Goal: Transaction & Acquisition: Purchase product/service

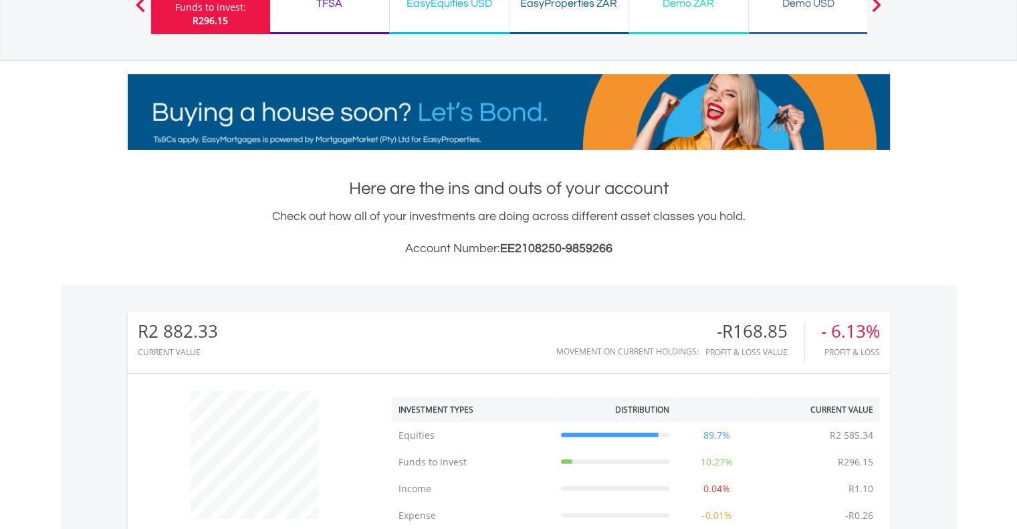
scroll to position [64, 0]
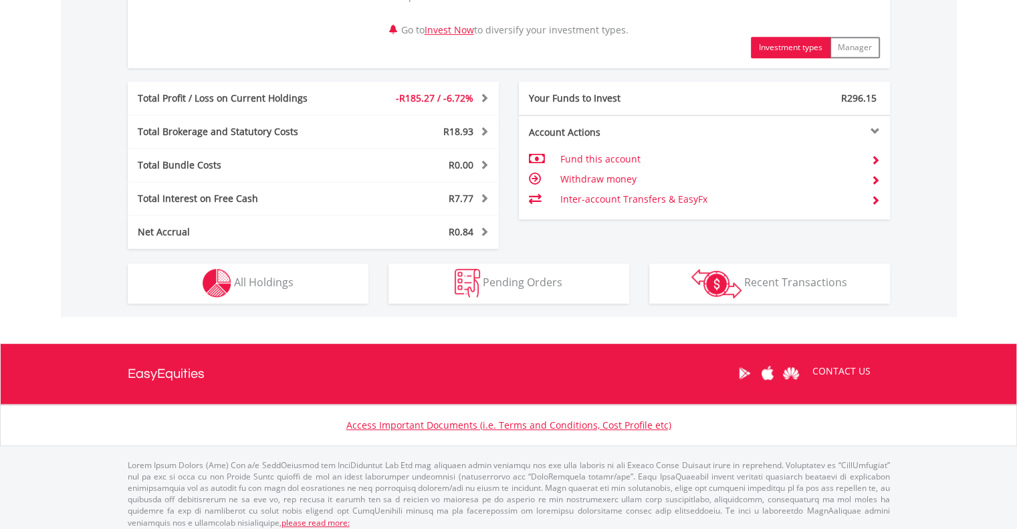
scroll to position [654, 0]
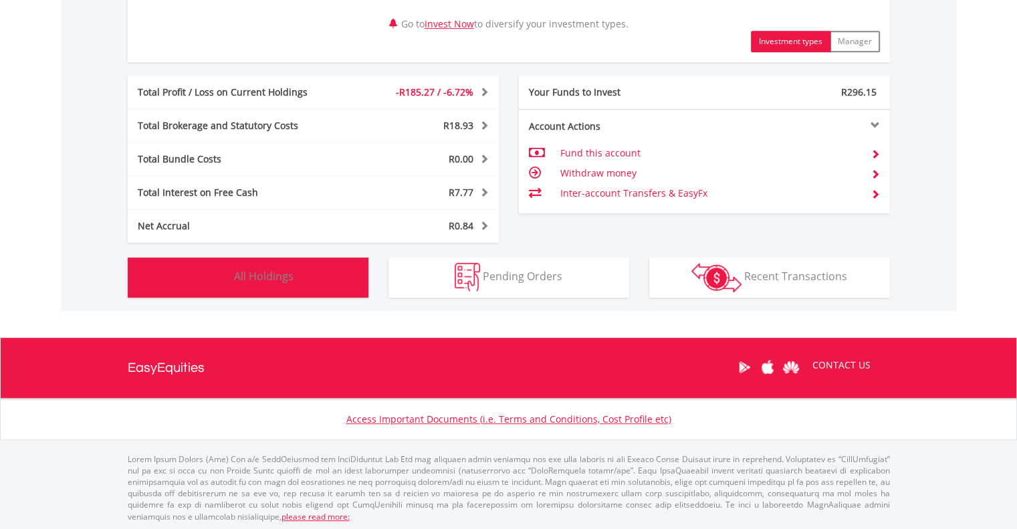
click at [228, 278] on img "button" at bounding box center [217, 277] width 29 height 29
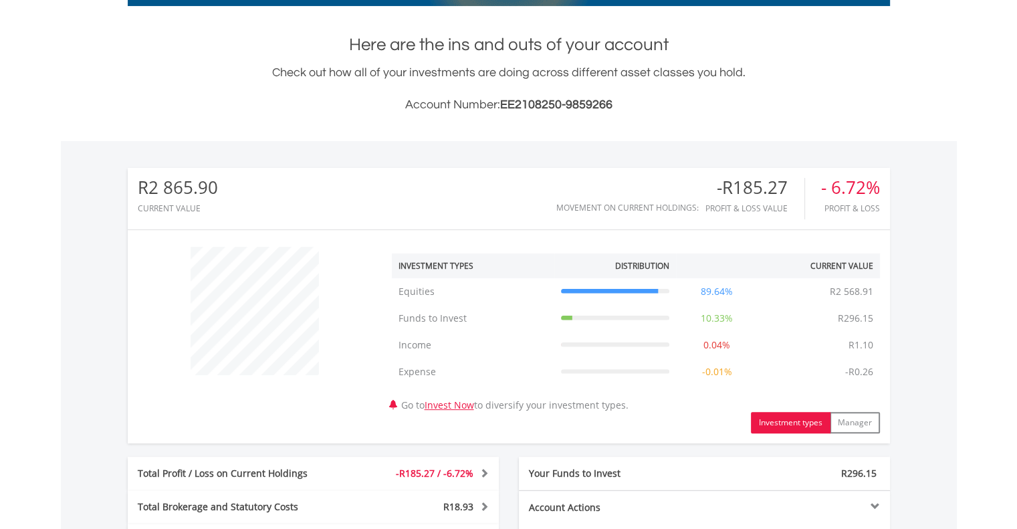
scroll to position [201, 0]
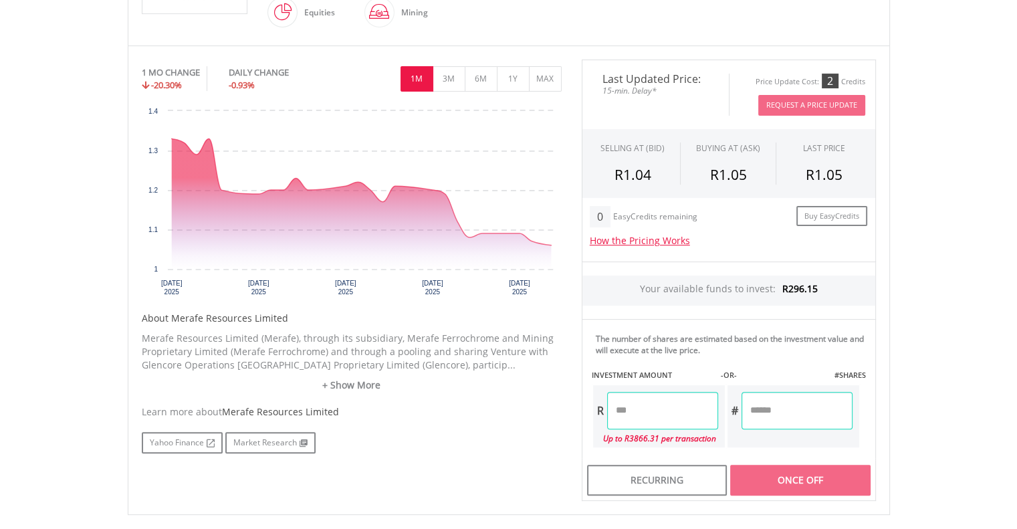
scroll to position [401, 0]
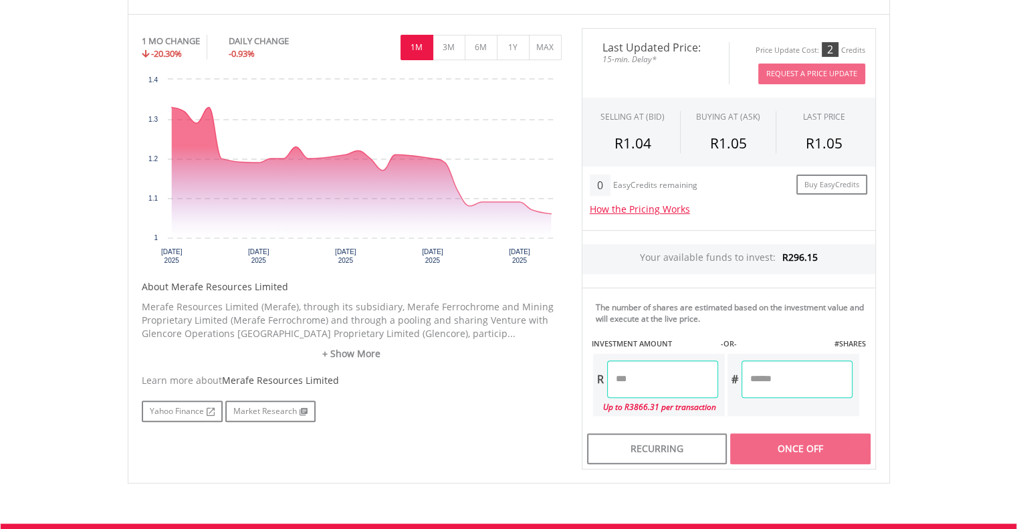
click at [661, 370] on input "number" at bounding box center [662, 378] width 111 height 37
click at [936, 339] on body "My Investments Invest Now New Listings Sell My Recurring Investments Pending Or…" at bounding box center [508, 163] width 1017 height 1129
type input "*****"
type input "******"
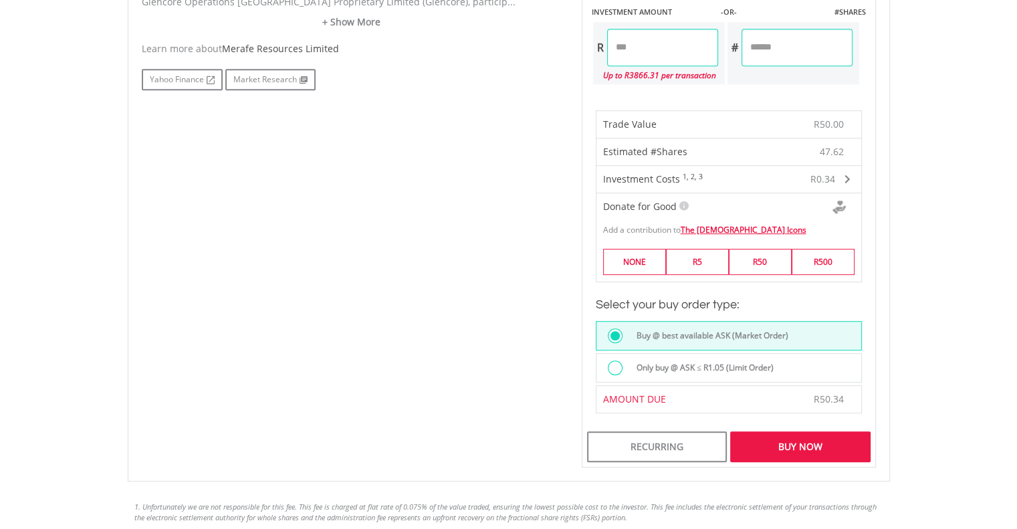
scroll to position [736, 0]
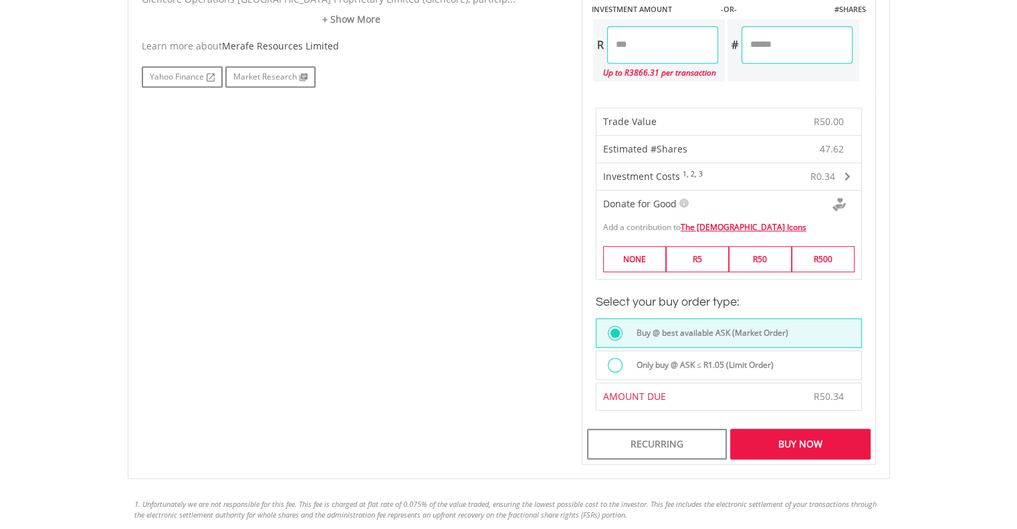
click at [615, 360] on div at bounding box center [615, 365] width 15 height 15
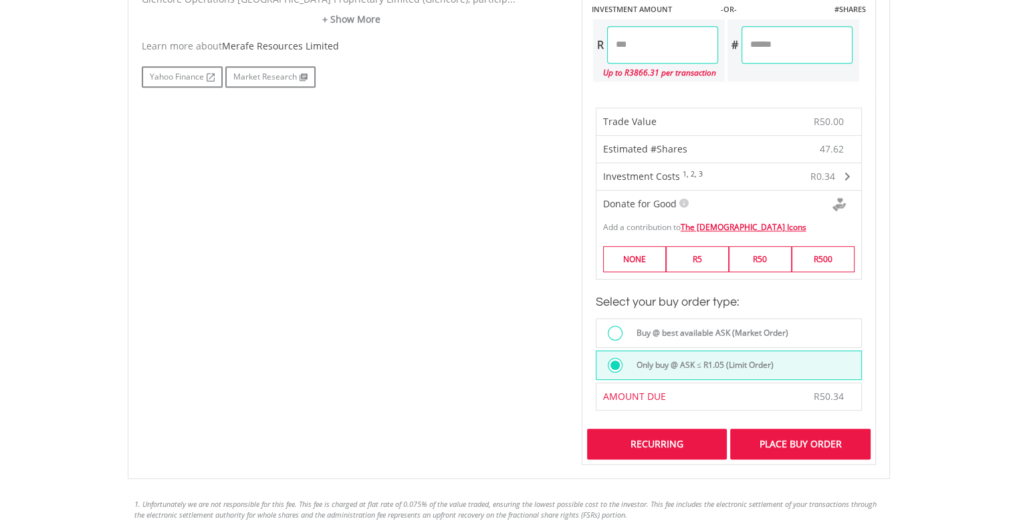
click at [633, 441] on div "Recurring" at bounding box center [657, 444] width 140 height 31
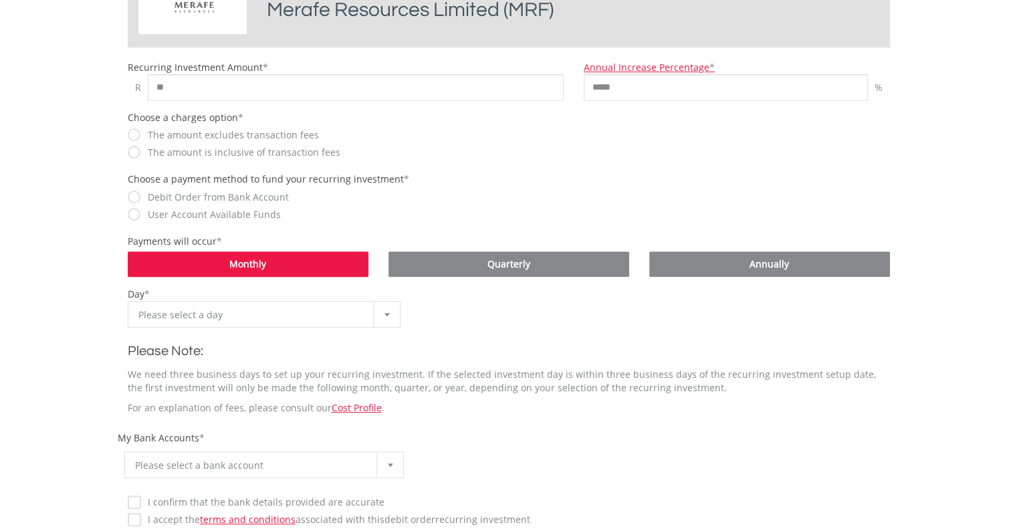
scroll to position [267, 0]
